Goal: Task Accomplishment & Management: Manage account settings

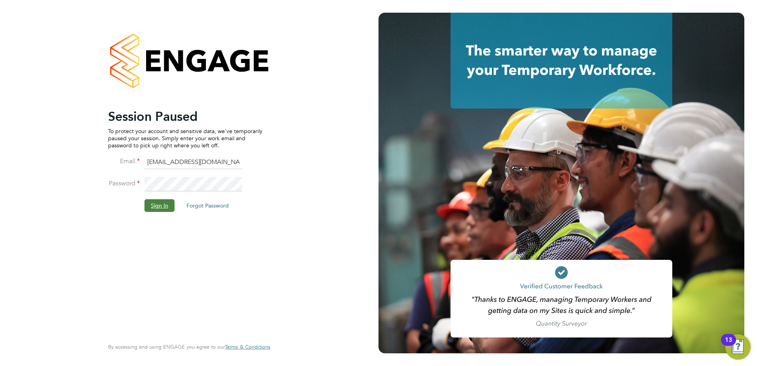
click at [163, 206] on button "Sign In" at bounding box center [160, 205] width 30 height 13
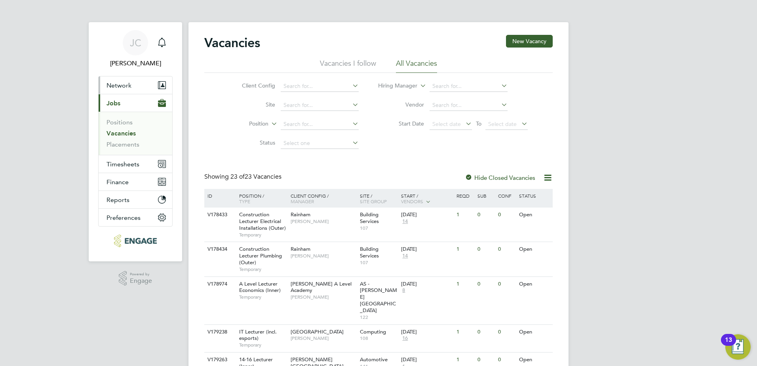
click at [147, 90] on button "Network" at bounding box center [136, 84] width 74 height 17
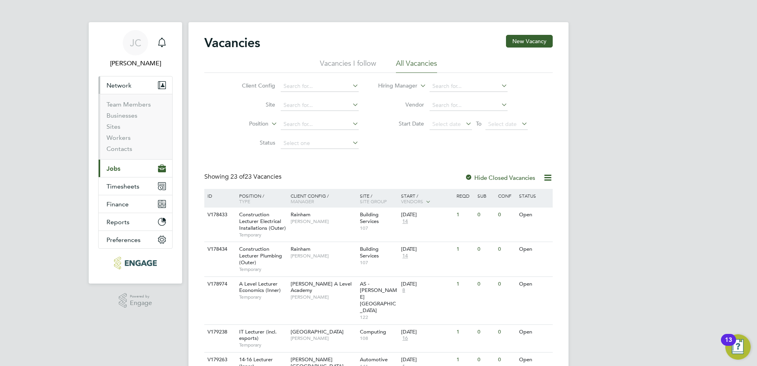
click at [132, 140] on li "Workers" at bounding box center [136, 139] width 59 height 11
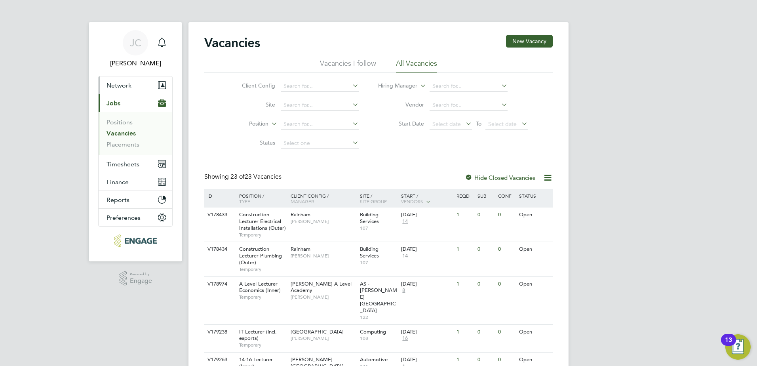
click at [115, 90] on button "Network" at bounding box center [136, 84] width 74 height 17
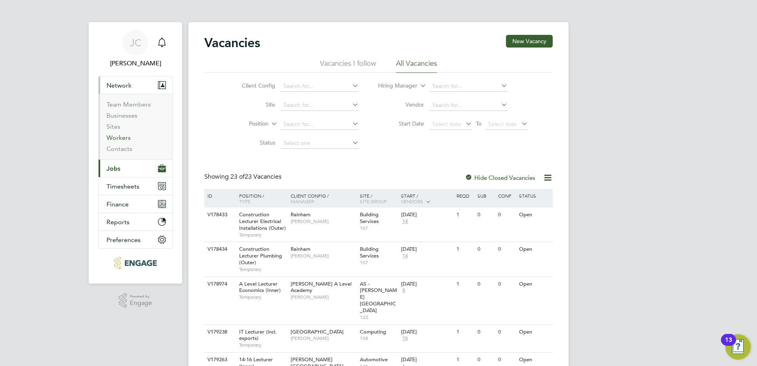
click at [118, 138] on link "Workers" at bounding box center [119, 138] width 24 height 8
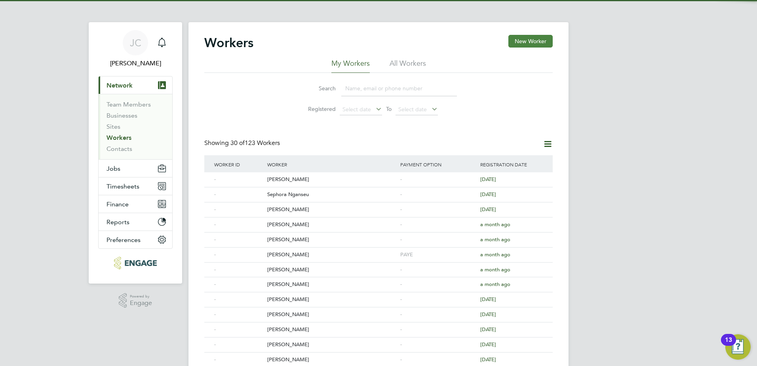
click at [536, 40] on button "New Worker" at bounding box center [531, 41] width 44 height 13
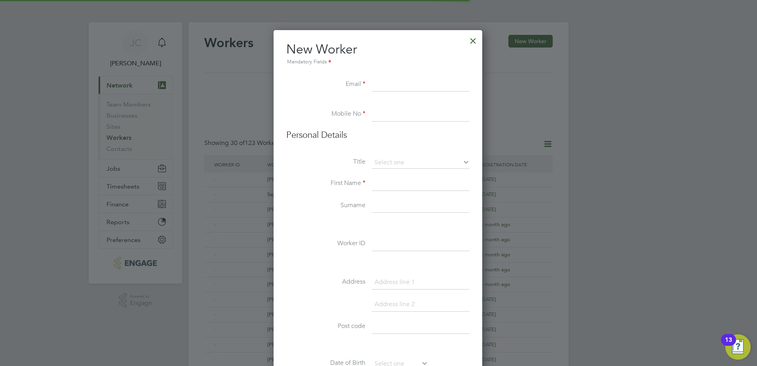
scroll to position [674, 210]
paste input "samyaz30@outlook.com"
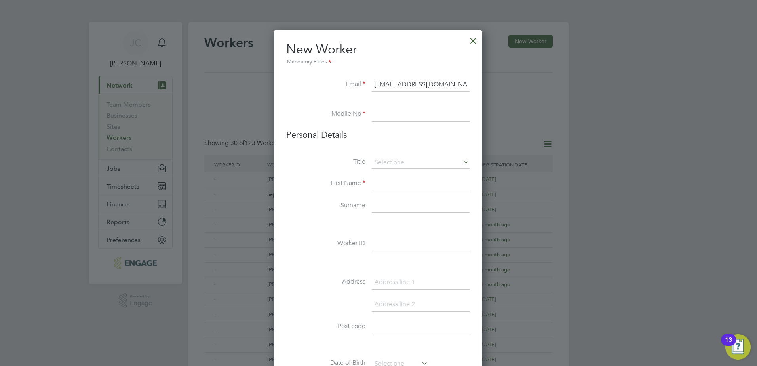
type input "samyaz30@outlook.com"
click at [388, 114] on input at bounding box center [421, 114] width 98 height 14
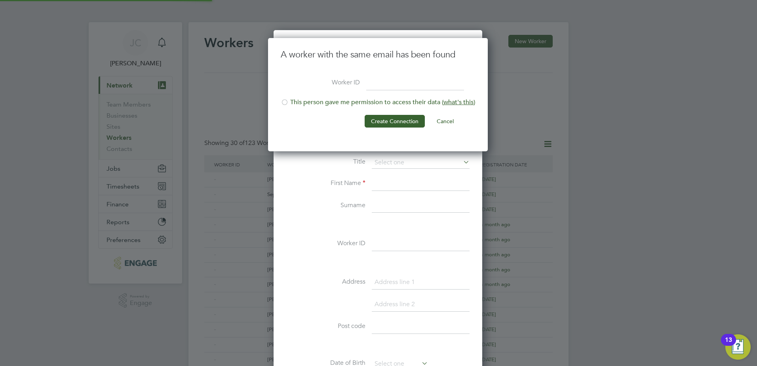
scroll to position [114, 221]
click at [441, 118] on button "Cancel" at bounding box center [446, 121] width 30 height 13
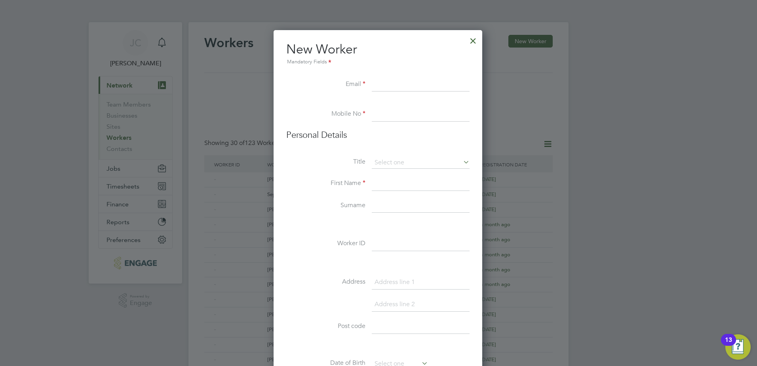
click at [473, 40] on div at bounding box center [473, 39] width 14 height 14
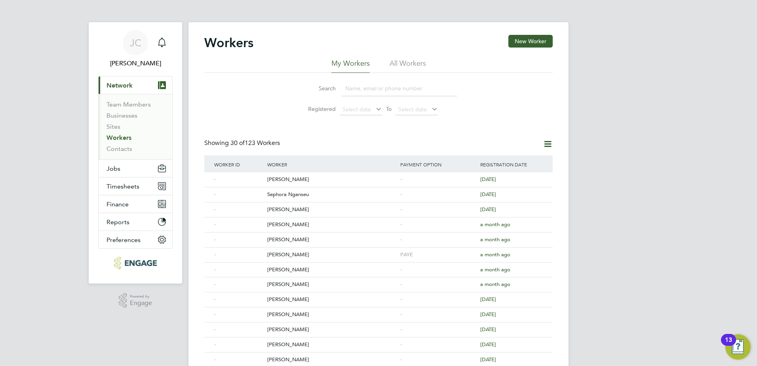
click at [358, 90] on input at bounding box center [399, 88] width 116 height 15
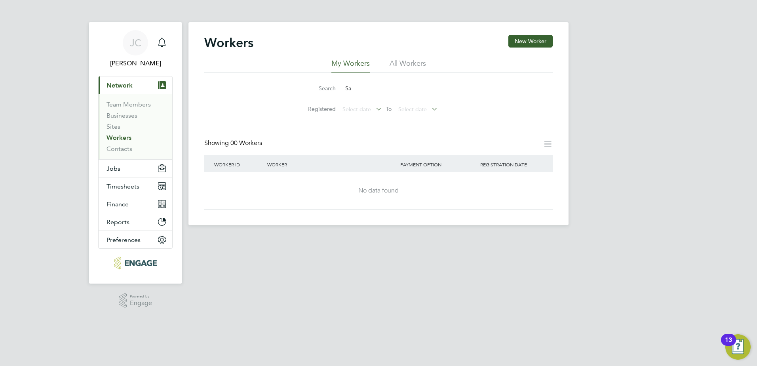
type input "S"
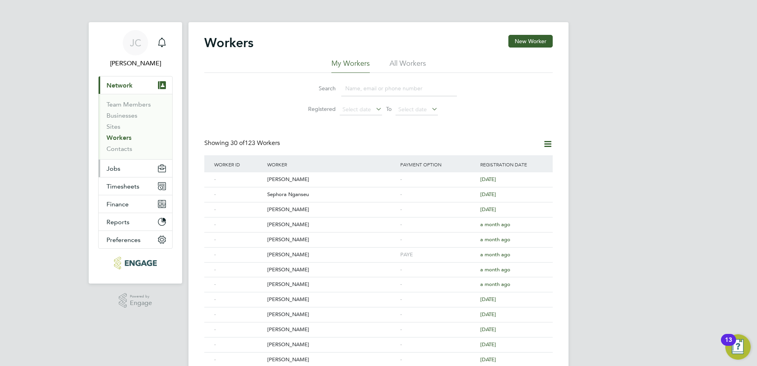
click at [116, 170] on span "Jobs" at bounding box center [114, 169] width 14 height 8
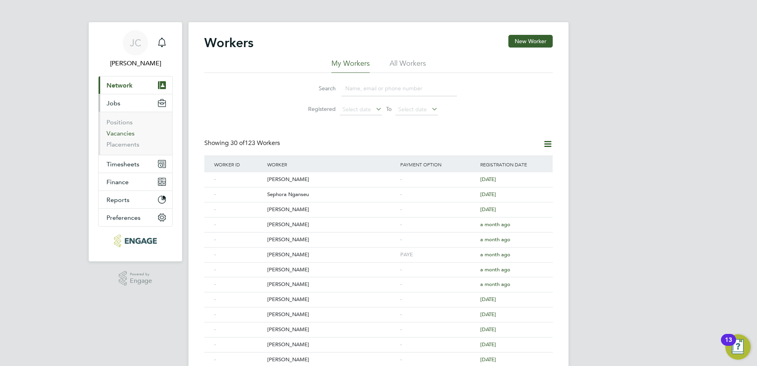
click at [118, 134] on link "Vacancies" at bounding box center [121, 134] width 28 height 8
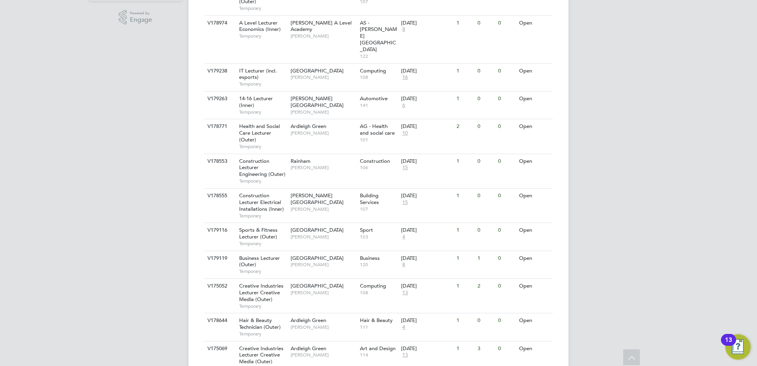
scroll to position [242, 0]
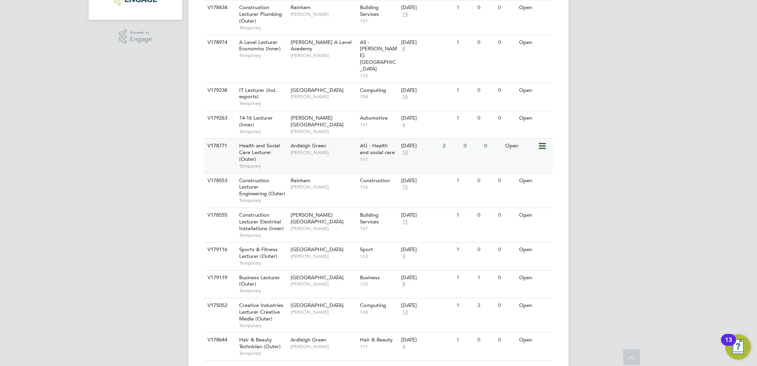
click at [254, 142] on span "Health and Social Care Lecturer (Outer)" at bounding box center [259, 152] width 41 height 20
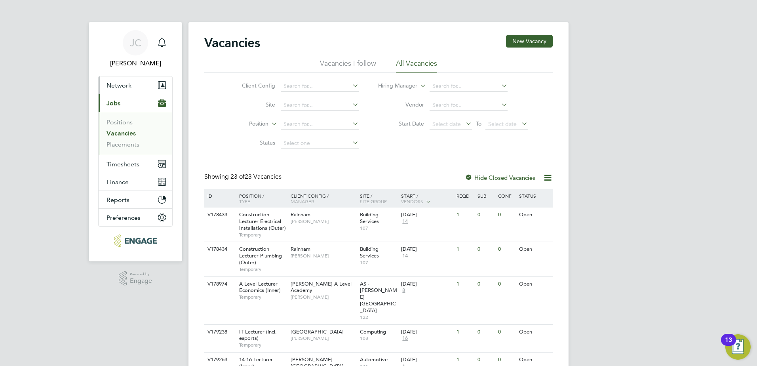
click at [120, 83] on span "Network" at bounding box center [119, 86] width 25 height 8
click at [115, 84] on span "Network" at bounding box center [119, 86] width 25 height 8
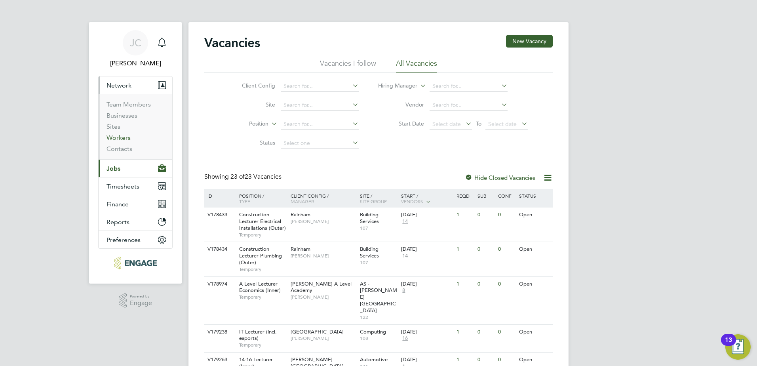
click at [120, 137] on link "Workers" at bounding box center [119, 138] width 24 height 8
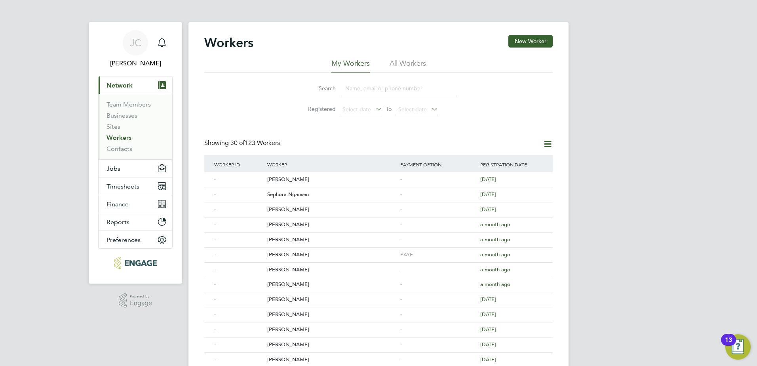
click at [362, 87] on input at bounding box center [399, 88] width 116 height 15
paste input "samyaz30@outlook.com"
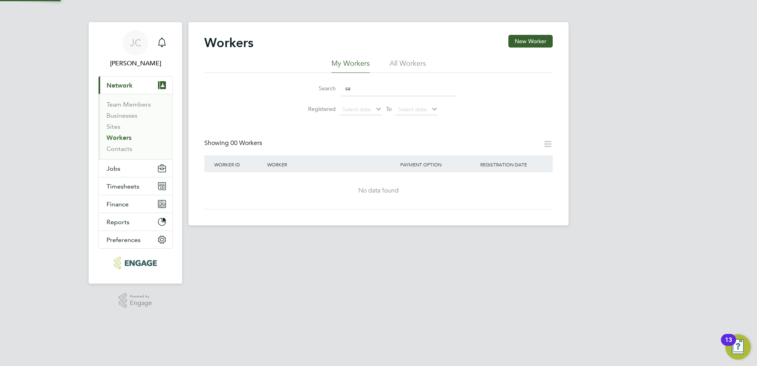
type input "s"
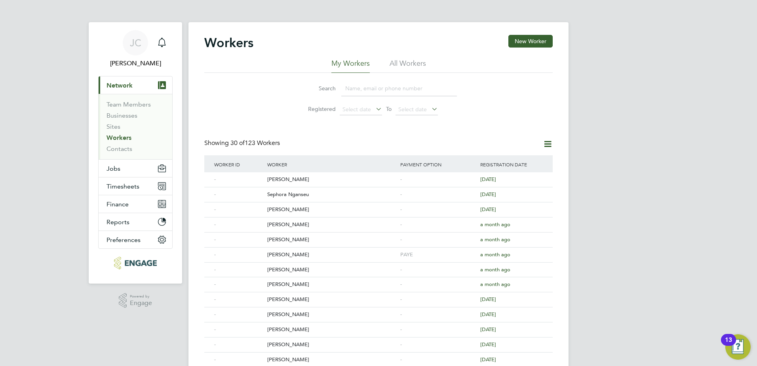
paste input "samyaz30@outlook.com"
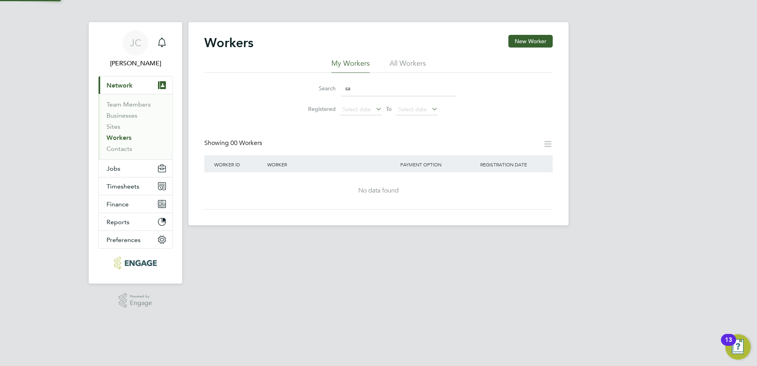
type input "s"
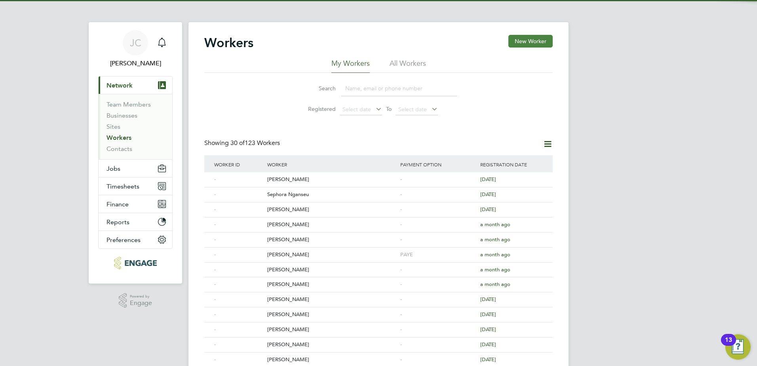
click at [540, 36] on button "New Worker" at bounding box center [531, 41] width 44 height 13
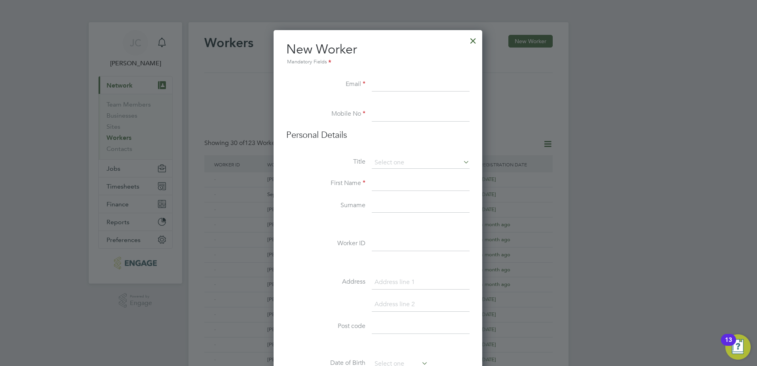
scroll to position [674, 210]
paste input "samyaz30@outlook.com"
type input "samyaz30@outlook.com"
click at [377, 115] on input at bounding box center [421, 114] width 98 height 14
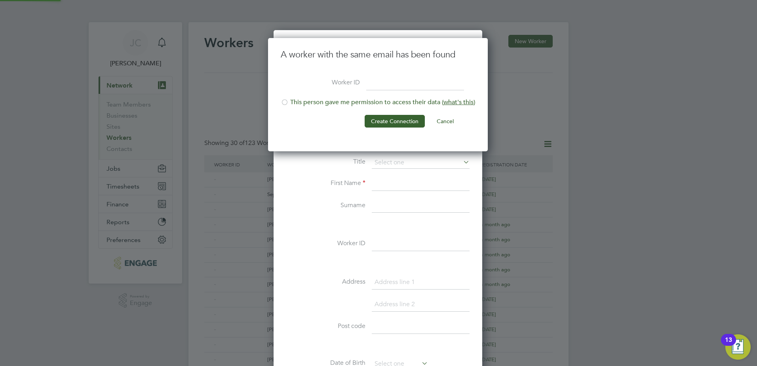
scroll to position [114, 221]
click at [444, 118] on button "Cancel" at bounding box center [446, 121] width 30 height 13
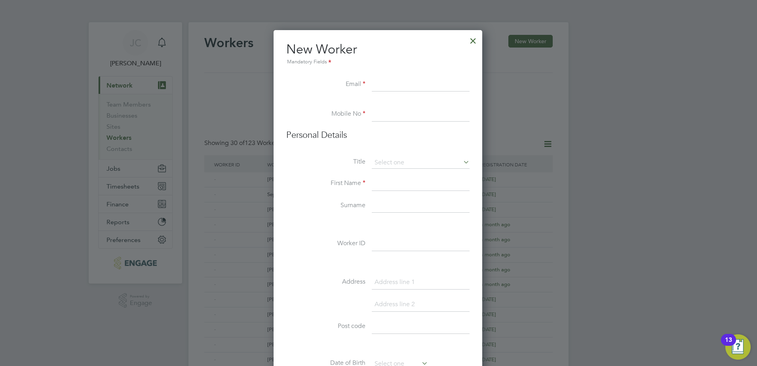
click at [475, 38] on div at bounding box center [473, 39] width 14 height 14
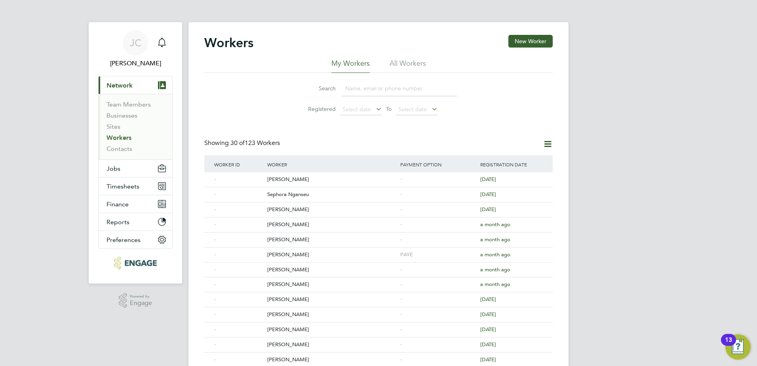
click at [354, 89] on input at bounding box center [399, 88] width 116 height 15
click at [113, 164] on button "Jobs" at bounding box center [136, 168] width 74 height 17
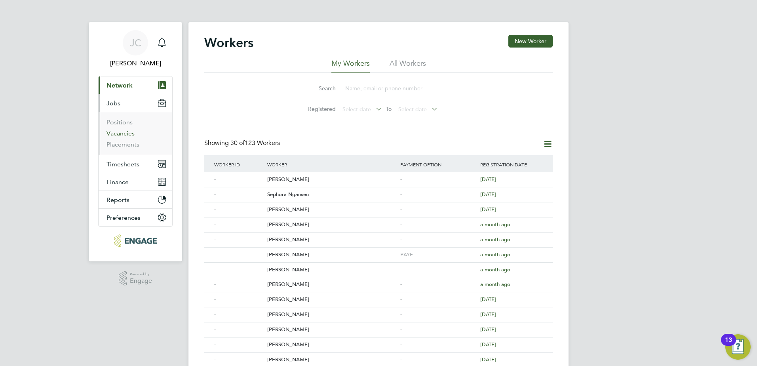
click at [117, 136] on link "Vacancies" at bounding box center [121, 134] width 28 height 8
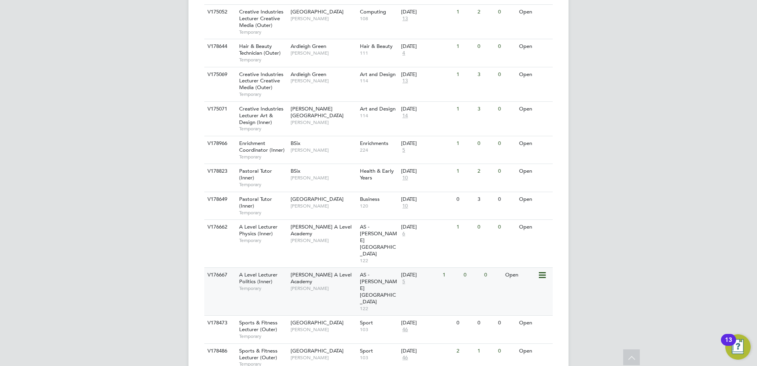
scroll to position [555, 0]
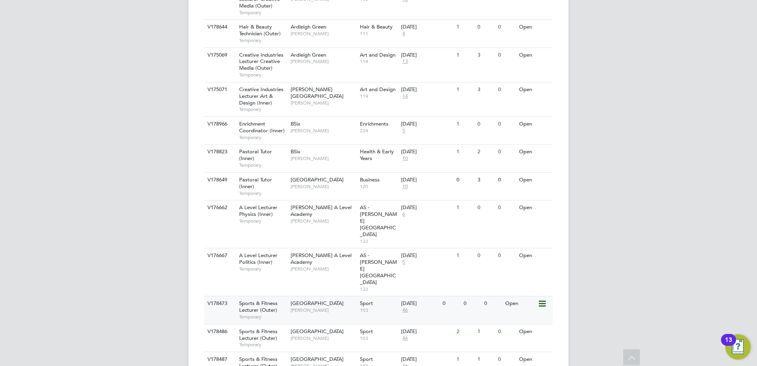
click at [254, 300] on span "Sports & Fitness Lecturer (Outer)" at bounding box center [258, 306] width 38 height 13
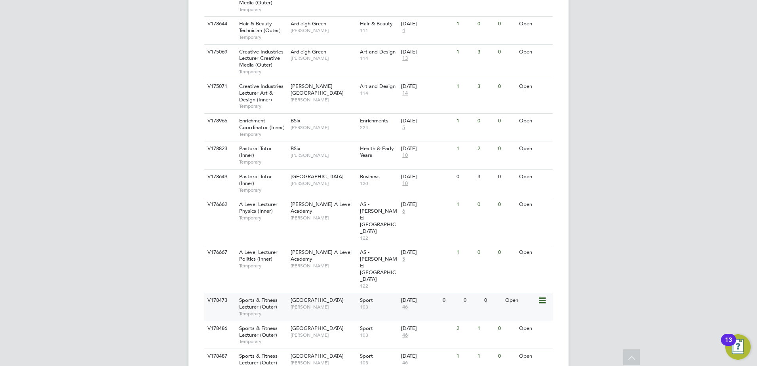
scroll to position [559, 0]
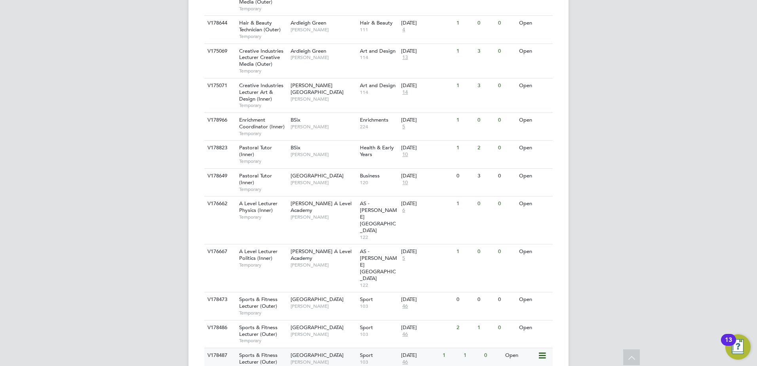
click at [263, 352] on span "Sports & Fitness Lecturer (Outer)" at bounding box center [258, 358] width 38 height 13
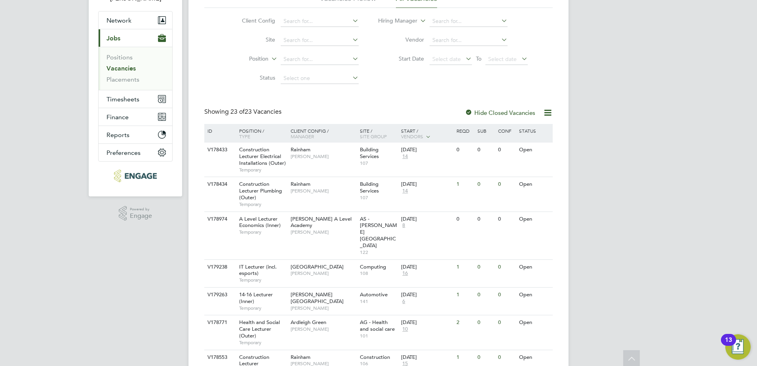
scroll to position [0, 0]
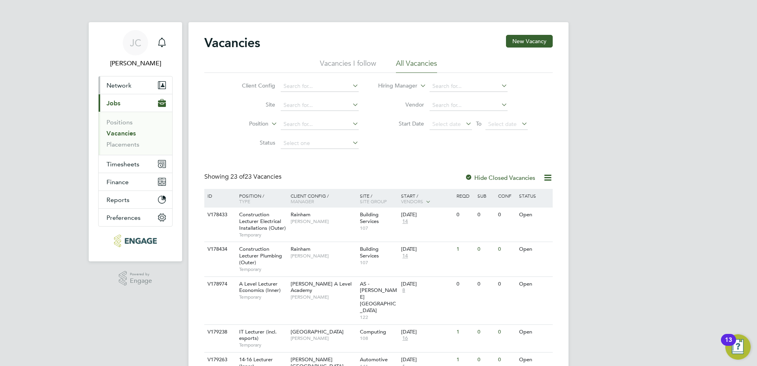
click at [125, 90] on button "Network" at bounding box center [136, 84] width 74 height 17
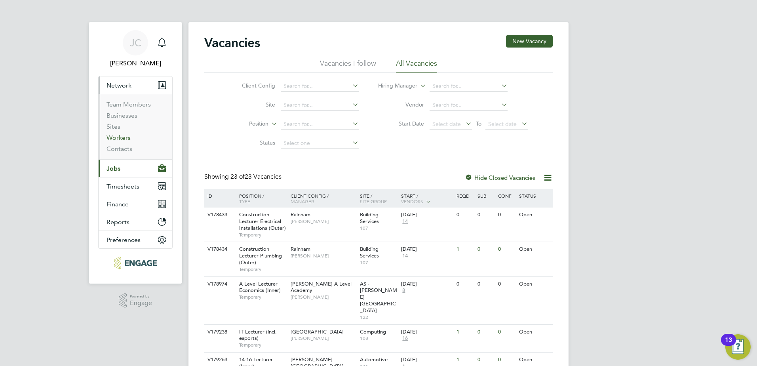
click at [120, 139] on link "Workers" at bounding box center [119, 138] width 24 height 8
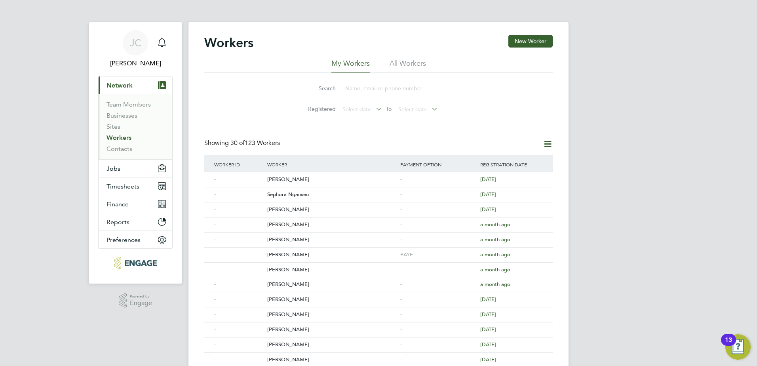
click at [372, 86] on input at bounding box center [399, 88] width 116 height 15
paste input "remioyedola@gmail.com"
type input "remioyedola@gmail.com"
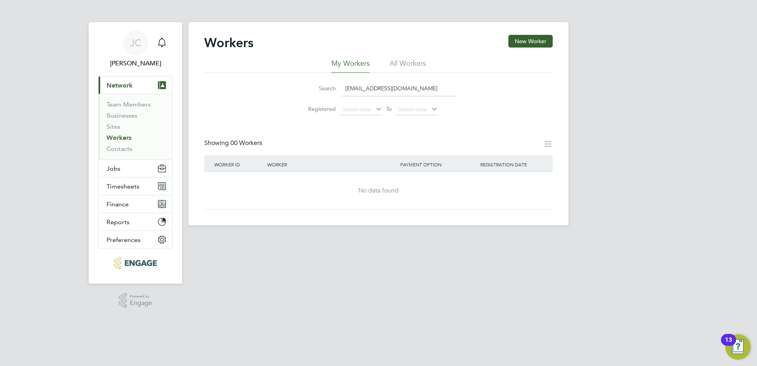
drag, startPoint x: 429, startPoint y: 84, endPoint x: 294, endPoint y: 93, distance: 135.4
click at [295, 93] on li "Search remioyedola@gmail.com" at bounding box center [378, 88] width 177 height 23
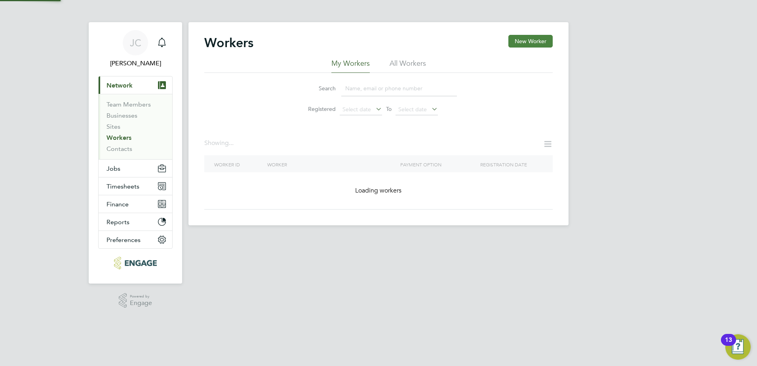
click at [541, 44] on button "New Worker" at bounding box center [531, 41] width 44 height 13
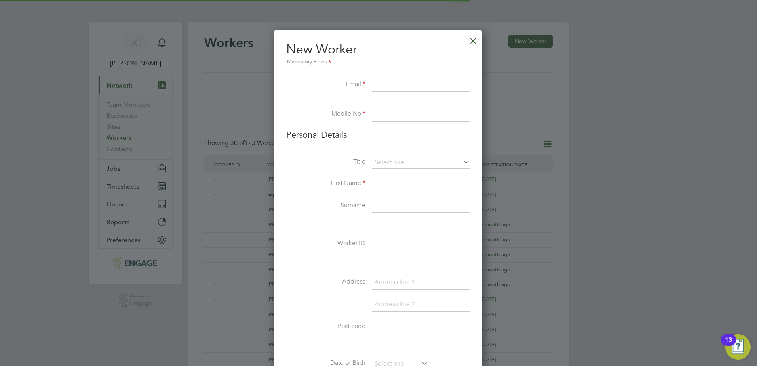
scroll to position [674, 210]
paste input "remioyedola@gmail.com"
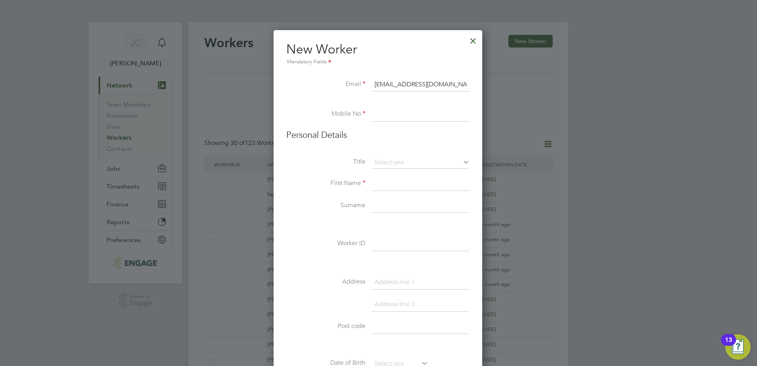
type input "remioyedola@gmail.com"
click at [394, 119] on input at bounding box center [421, 114] width 98 height 14
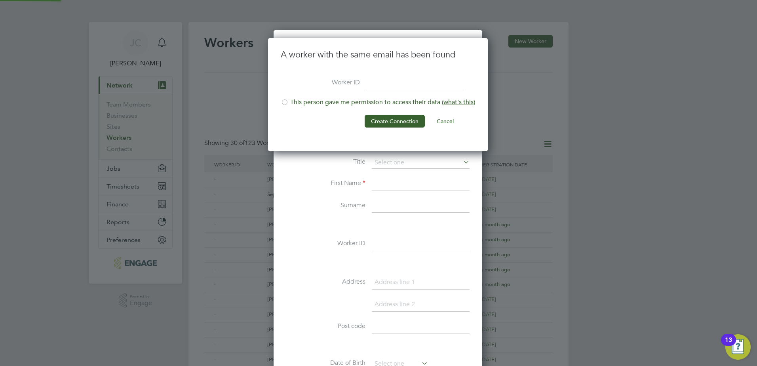
scroll to position [114, 221]
click at [446, 118] on button "Cancel" at bounding box center [446, 121] width 30 height 13
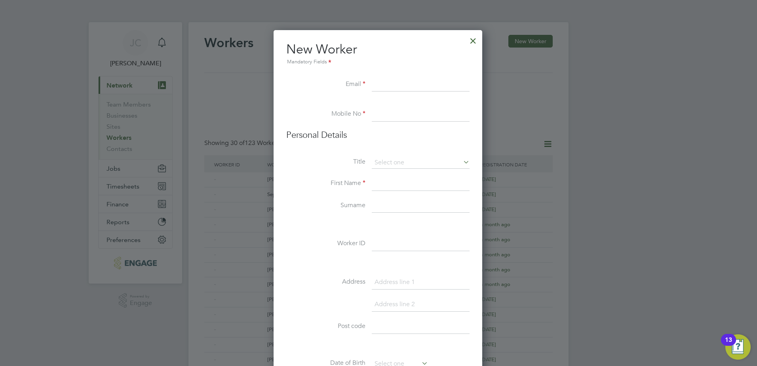
click at [473, 43] on div at bounding box center [473, 39] width 14 height 14
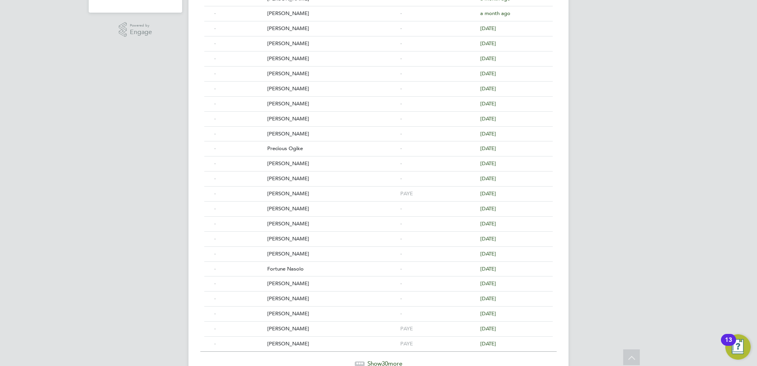
scroll to position [309, 0]
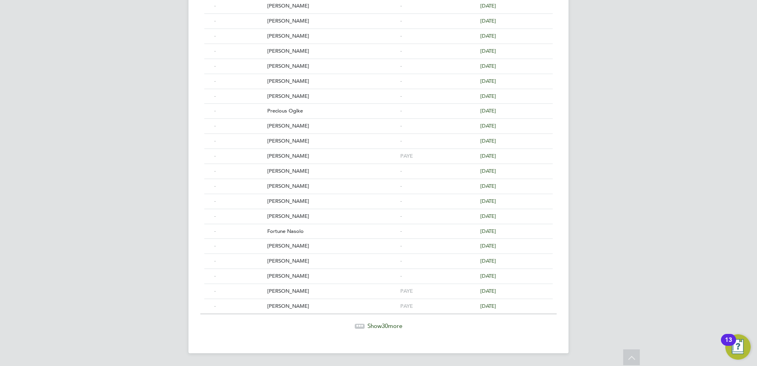
click at [381, 330] on div "Show 30 more" at bounding box center [378, 326] width 357 height 8
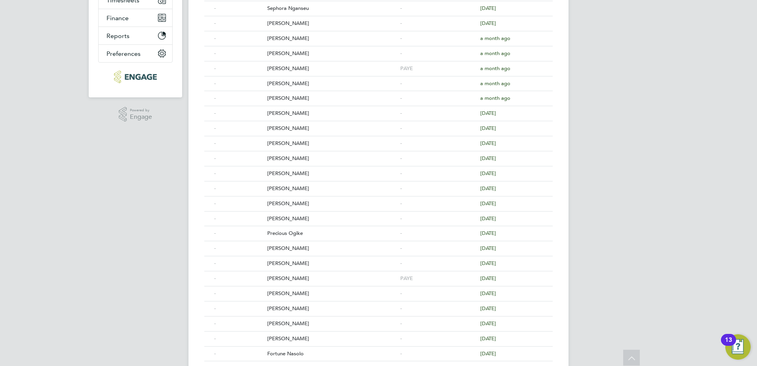
scroll to position [0, 0]
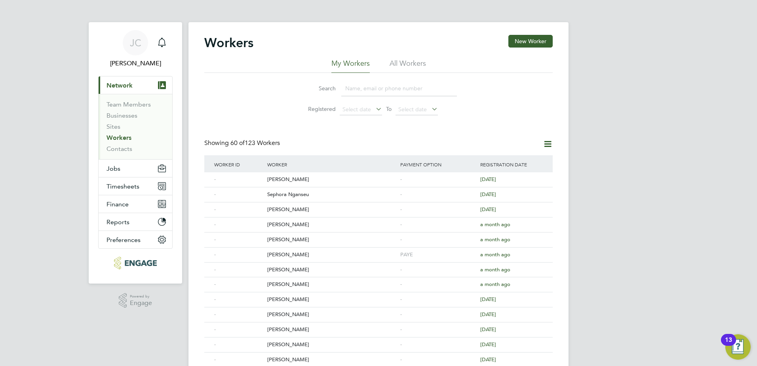
click at [359, 86] on input at bounding box center [399, 88] width 116 height 15
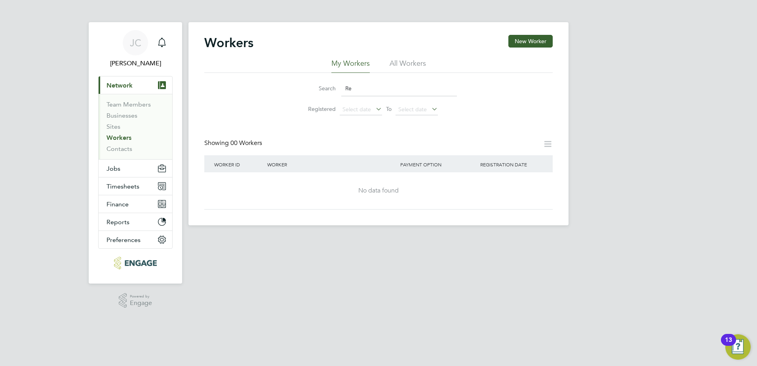
type input "R"
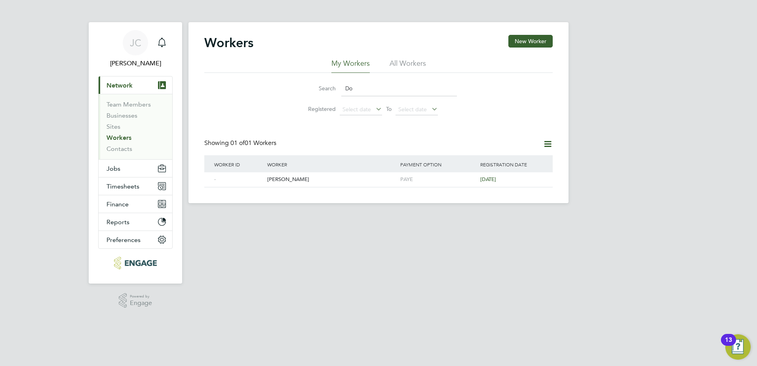
type input "D"
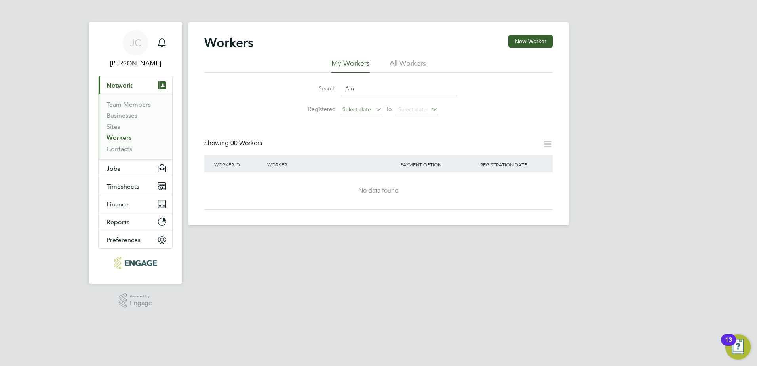
type input "A"
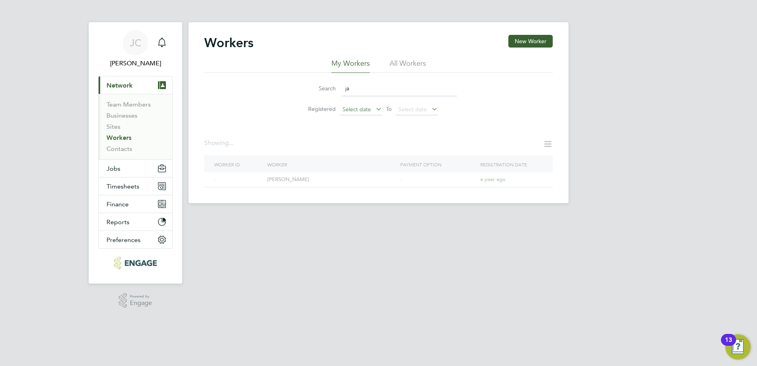
type input "j"
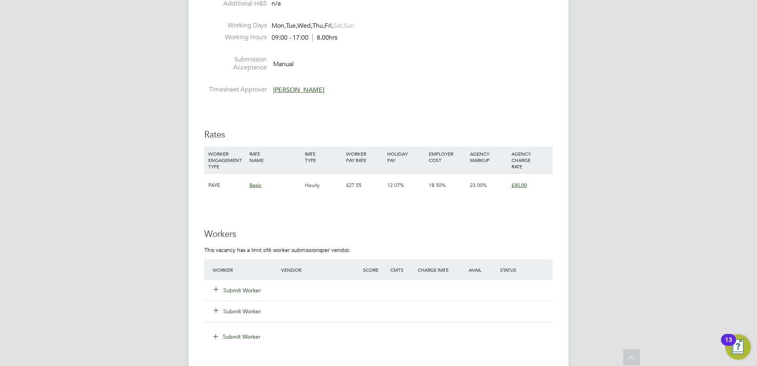
scroll to position [1030, 0]
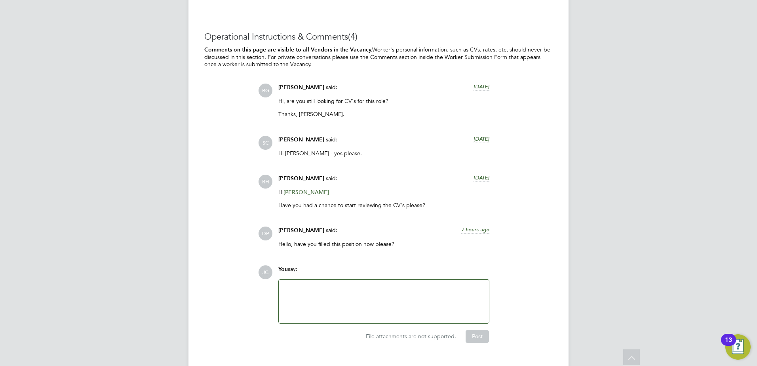
scroll to position [1703, 0]
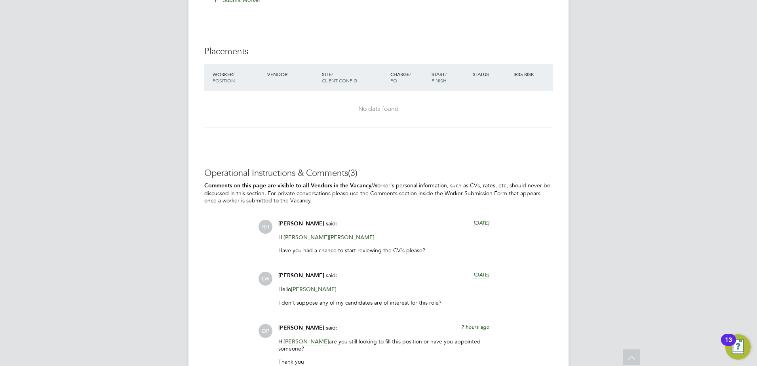
scroll to position [1617, 0]
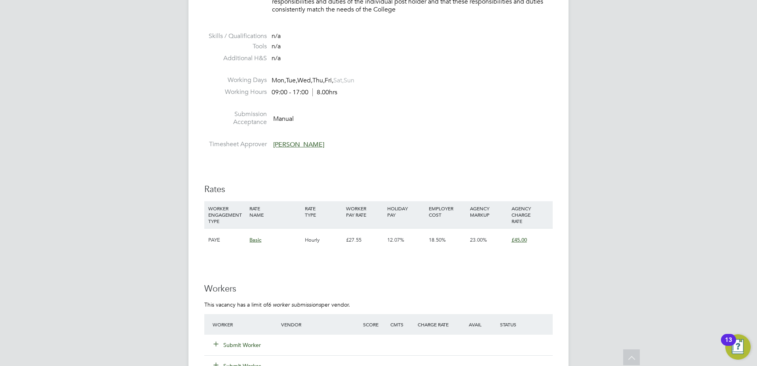
scroll to position [23, 55]
